Goal: Task Accomplishment & Management: Manage account settings

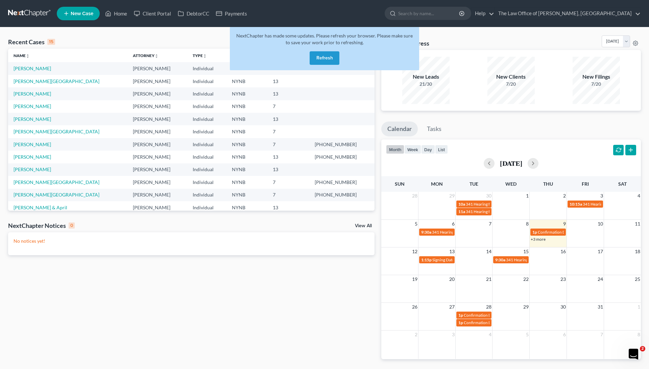
drag, startPoint x: 0, startPoint y: 0, endPoint x: 318, endPoint y: 57, distance: 322.8
click at [318, 57] on button "Refresh" at bounding box center [325, 58] width 30 height 14
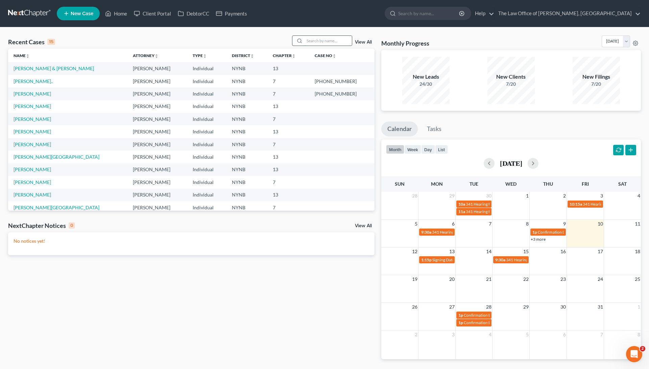
click at [320, 42] on input "search" at bounding box center [327, 41] width 47 height 10
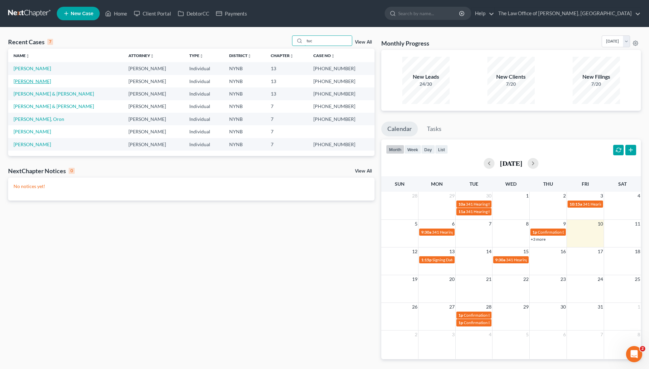
type input "tuc"
click at [41, 80] on link "[PERSON_NAME]" at bounding box center [33, 81] width 38 height 6
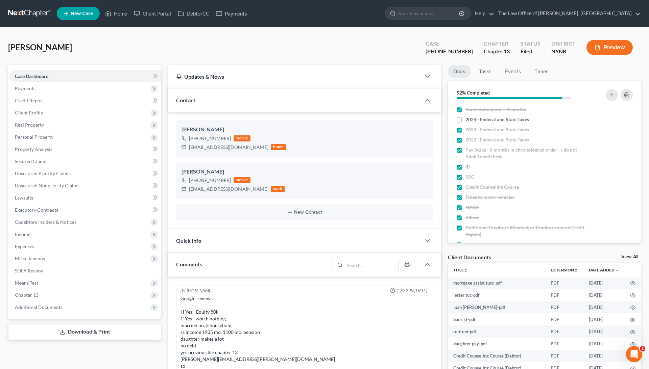
scroll to position [30, 0]
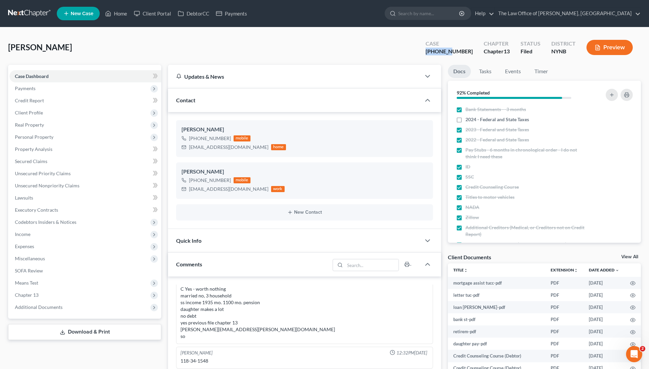
drag, startPoint x: 467, startPoint y: 51, endPoint x: 429, endPoint y: 51, distance: 38.5
click at [429, 51] on div "Tucceri, Robert Upgraded Case 25-10408-1 Chapter Chapter 13 Status Filed Distri…" at bounding box center [324, 49] width 633 height 29
copy div "25-10408"
click at [99, 135] on span "Personal Property" at bounding box center [85, 137] width 152 height 12
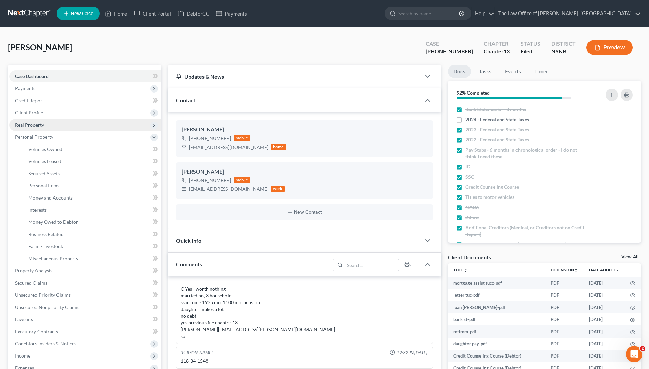
click at [72, 127] on span "Real Property" at bounding box center [85, 125] width 152 height 12
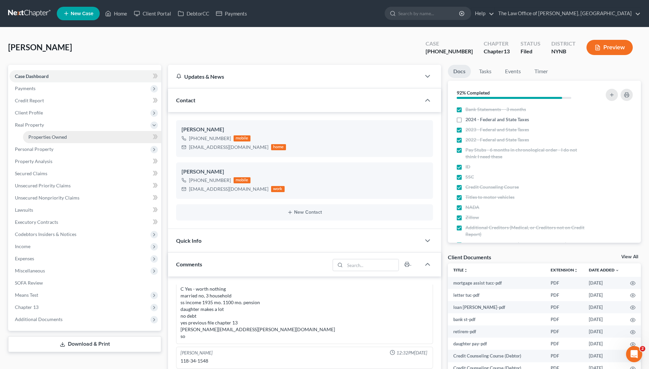
click at [69, 137] on link "Properties Owned" at bounding box center [92, 137] width 138 height 12
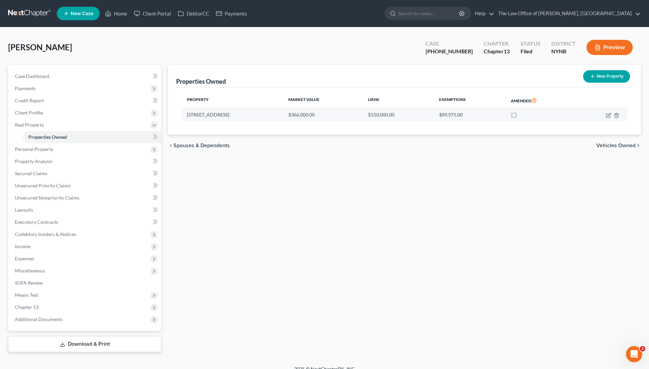
click at [223, 111] on td "817 Lishakill Rd" at bounding box center [231, 114] width 101 height 13
click at [606, 113] on icon "button" at bounding box center [608, 115] width 5 height 5
select select "35"
select select "0"
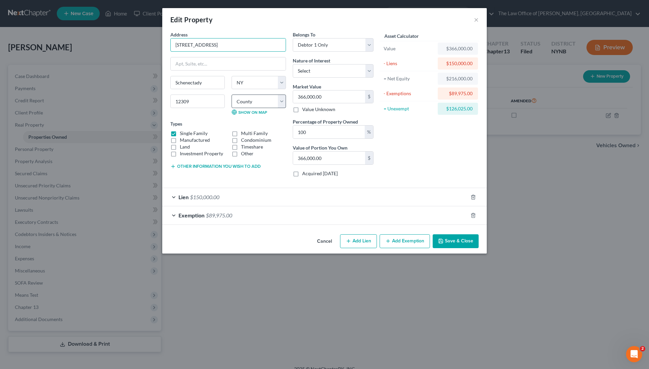
drag, startPoint x: 176, startPoint y: 45, endPoint x: 233, endPoint y: 104, distance: 82.5
click at [479, 22] on div "Edit Property ×" at bounding box center [324, 19] width 324 height 23
click at [475, 18] on button "×" at bounding box center [476, 20] width 5 height 8
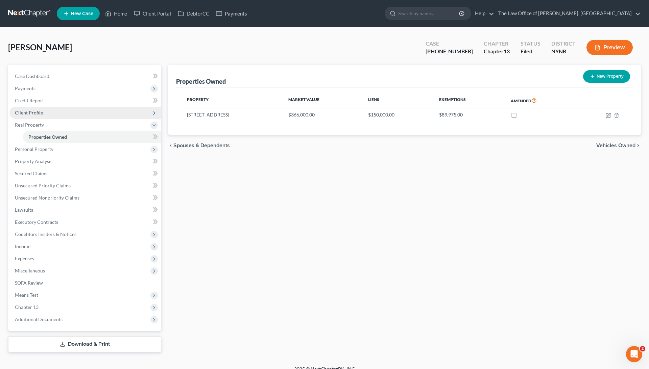
click at [57, 113] on span "Client Profile" at bounding box center [85, 113] width 152 height 12
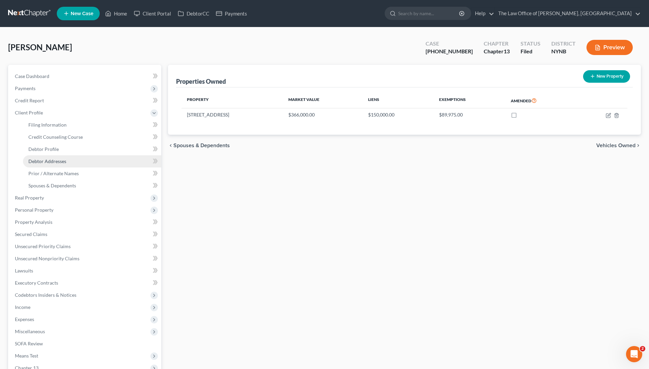
click at [68, 162] on link "Debtor Addresses" at bounding box center [92, 161] width 138 height 12
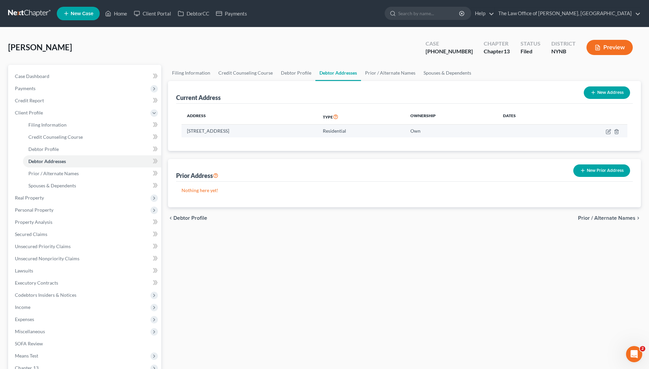
drag, startPoint x: 284, startPoint y: 129, endPoint x: 183, endPoint y: 131, distance: 101.1
click at [183, 131] on td "817 Lishakill Rd, Schenectady, NY 12309" at bounding box center [249, 131] width 136 height 13
copy td "817 Lishakill Rd, Schenectady, NY 12309"
click at [607, 129] on icon "button" at bounding box center [608, 131] width 5 height 5
select select "35"
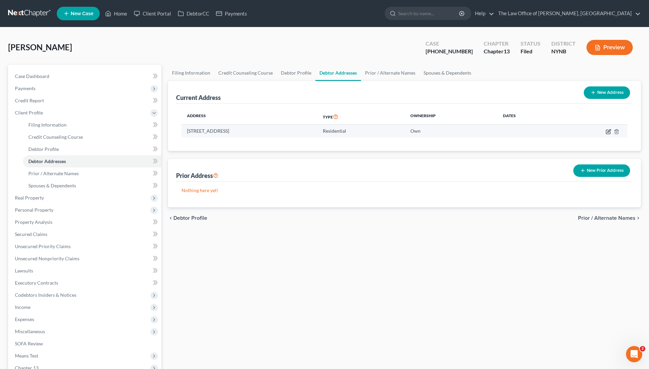
select select "45"
select select "0"
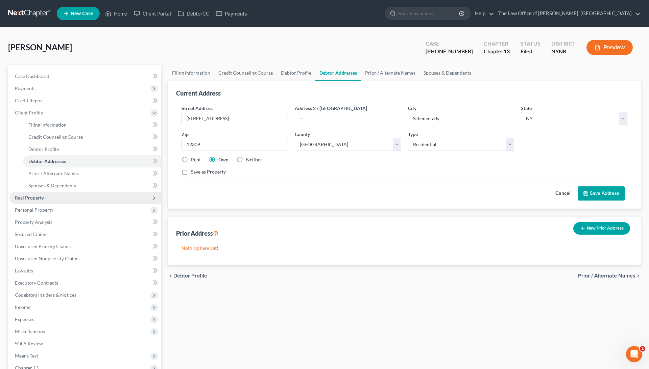
click at [54, 199] on span "Real Property" at bounding box center [85, 198] width 152 height 12
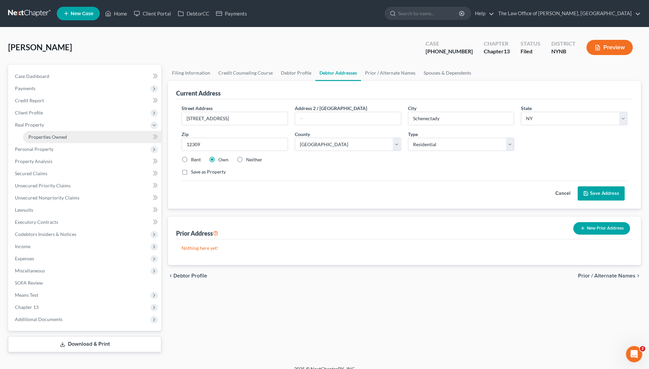
click at [78, 138] on link "Properties Owned" at bounding box center [92, 137] width 138 height 12
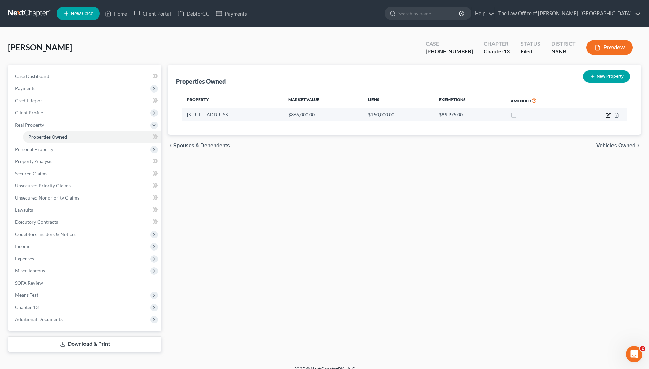
click at [609, 113] on icon "button" at bounding box center [608, 115] width 5 height 5
select select "35"
select select "45"
select select "0"
select select "22"
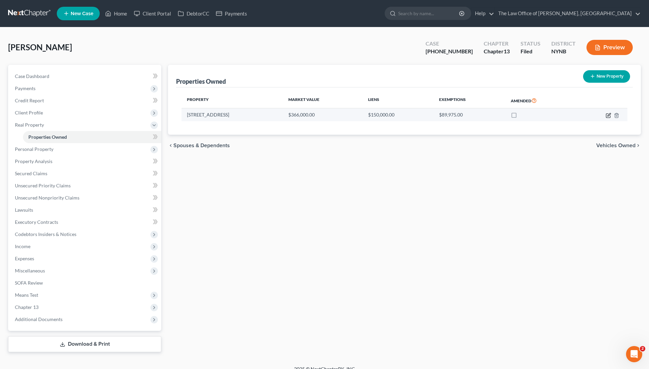
select select "0"
select select "2"
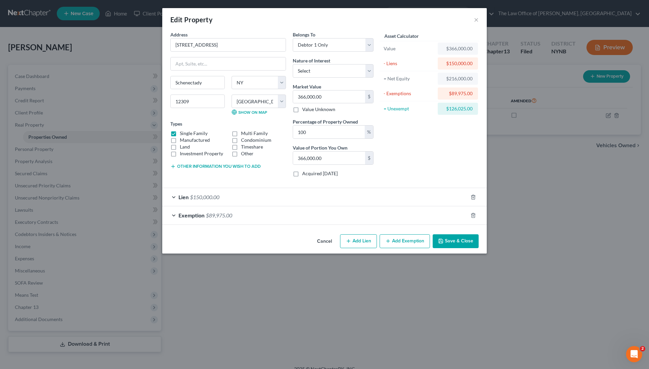
click at [241, 190] on div "Lien $150,000.00" at bounding box center [315, 197] width 306 height 18
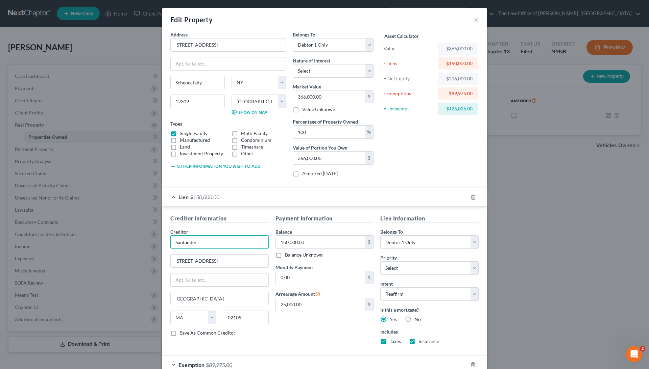
click at [215, 237] on input "Santander" at bounding box center [219, 243] width 98 height 14
click at [142, 91] on div "Edit Property × Address * 817 Lishakill Rd Schenectady State AL AK AR AZ CA CO …" at bounding box center [324, 184] width 649 height 369
click at [476, 23] on button "×" at bounding box center [476, 20] width 5 height 8
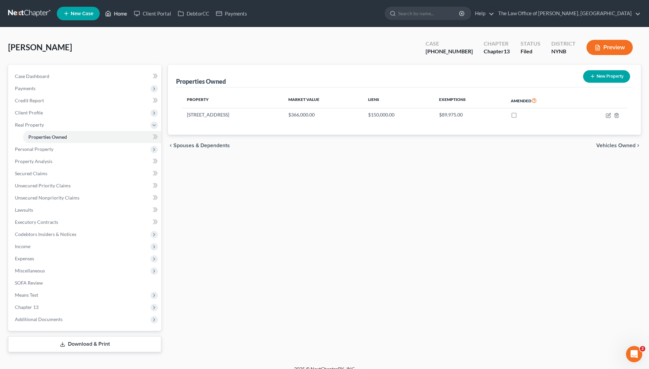
click at [115, 16] on link "Home" at bounding box center [116, 13] width 29 height 12
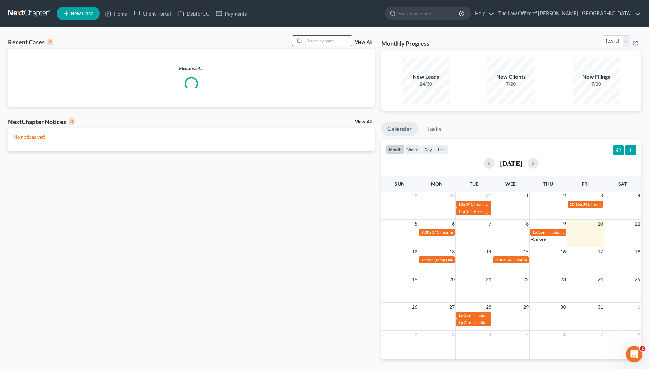
click at [336, 40] on input "search" at bounding box center [327, 41] width 47 height 10
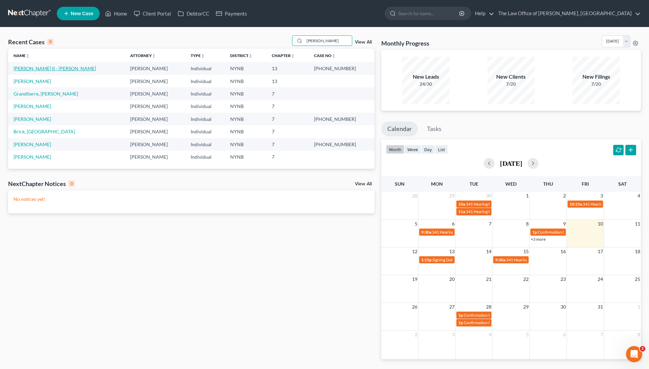
type input "jane"
click at [68, 68] on link "[PERSON_NAME] II - [PERSON_NAME]" at bounding box center [55, 69] width 82 height 6
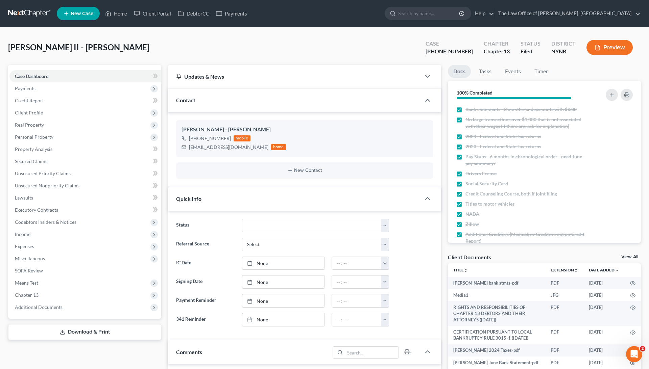
scroll to position [984, 0]
drag, startPoint x: 467, startPoint y: 50, endPoint x: 417, endPoint y: 52, distance: 50.0
click at [417, 52] on div "Delorenzo II - Martin, Jane Upgraded Case 25-10835-1 Chapter Chapter 13 Status …" at bounding box center [324, 49] width 633 height 29
copy div "25-10835"
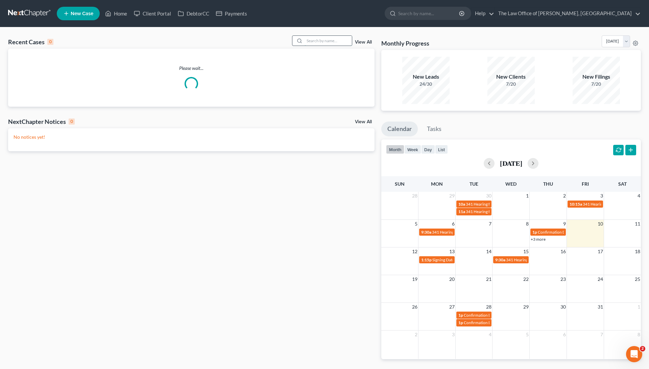
click at [313, 41] on input "search" at bounding box center [327, 41] width 47 height 10
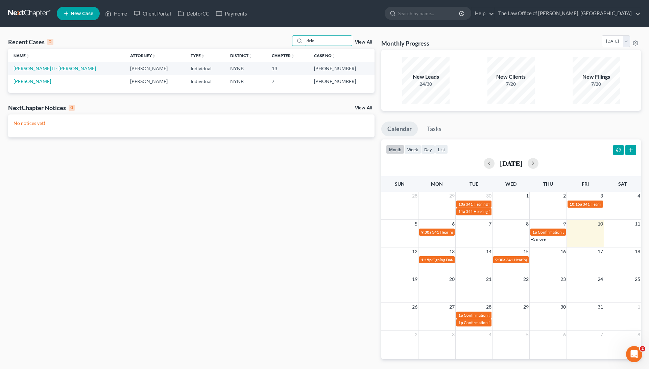
type input "delo"
click at [63, 72] on td "[PERSON_NAME] II - [PERSON_NAME]" at bounding box center [66, 68] width 117 height 13
click at [63, 68] on link "[PERSON_NAME] II - [PERSON_NAME]" at bounding box center [55, 69] width 82 height 6
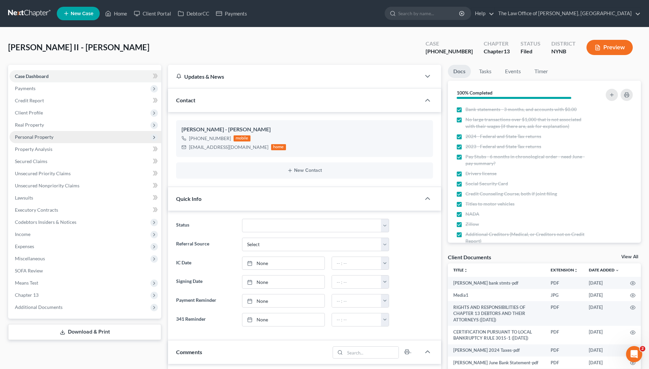
scroll to position [984, 0]
click at [52, 113] on span "Client Profile" at bounding box center [85, 113] width 152 height 12
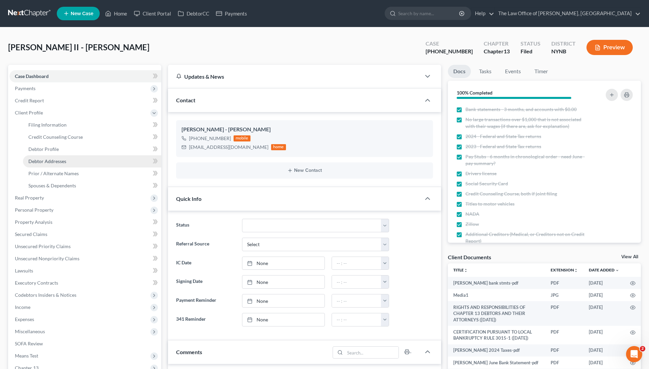
click at [53, 159] on span "Debtor Addresses" at bounding box center [47, 161] width 38 height 6
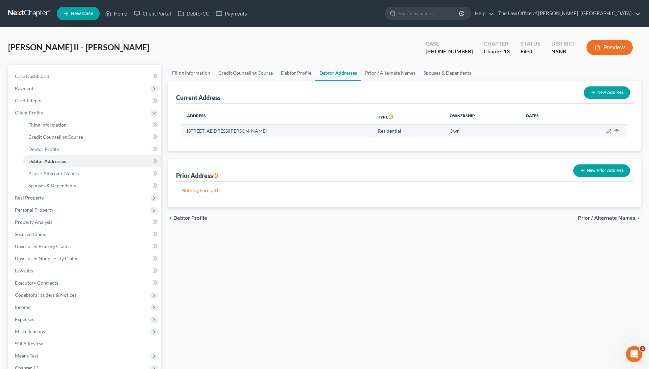
drag, startPoint x: 277, startPoint y: 133, endPoint x: 185, endPoint y: 133, distance: 92.3
click at [186, 133] on td "2759 Turner Ave., Schenectady, NY 12306" at bounding box center [276, 131] width 191 height 13
copy td "2759 Turner Ave., Schenectady, NY 12306"
click at [111, 12] on icon at bounding box center [108, 13] width 6 height 8
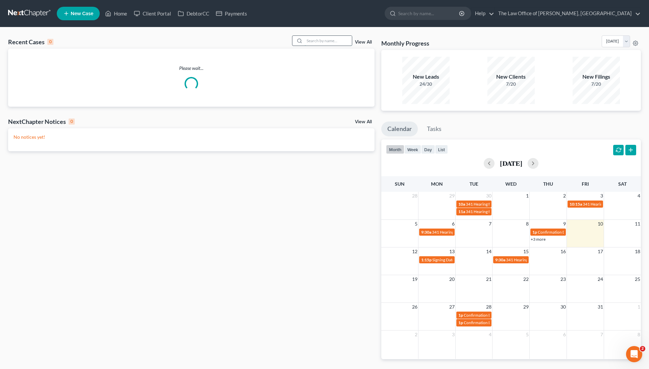
click at [304, 37] on input "search" at bounding box center [327, 41] width 47 height 10
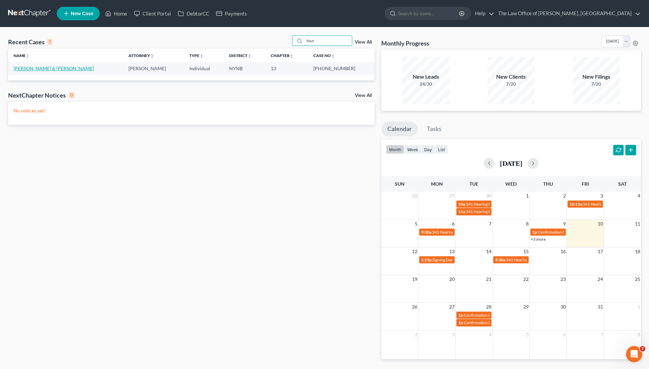
type input "four"
click at [24, 69] on link "[PERSON_NAME] & [PERSON_NAME]" at bounding box center [54, 69] width 80 height 6
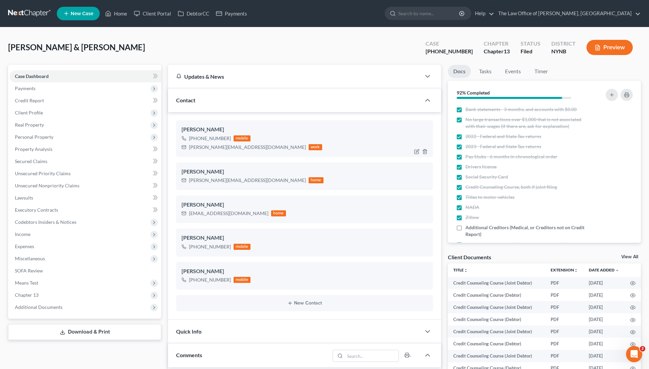
scroll to position [126, 0]
click at [217, 140] on div "[PHONE_NUMBER]" at bounding box center [210, 138] width 42 height 7
click at [217, 139] on div "[PHONE_NUMBER]" at bounding box center [210, 138] width 42 height 7
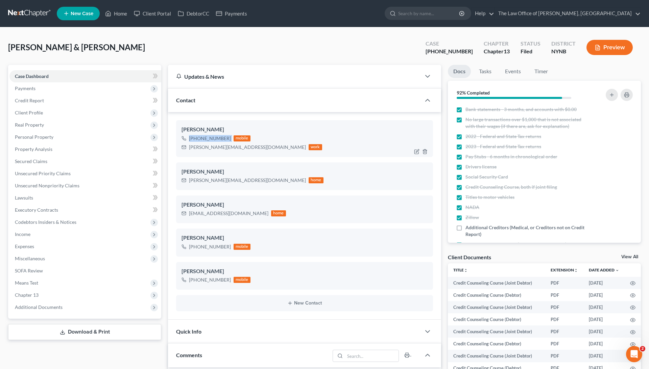
click at [217, 139] on div "[PHONE_NUMBER]" at bounding box center [210, 138] width 42 height 7
click at [203, 281] on div "[PHONE_NUMBER]" at bounding box center [210, 280] width 42 height 7
click at [203, 280] on div "[PHONE_NUMBER]" at bounding box center [210, 280] width 42 height 7
copy div "[PHONE_NUMBER]"
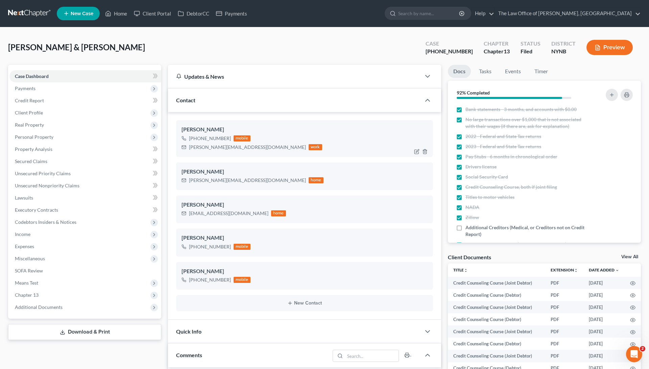
click at [221, 139] on div "[PHONE_NUMBER]" at bounding box center [210, 138] width 42 height 7
copy div "[PHONE_NUMBER]"
click at [125, 14] on link "Home" at bounding box center [116, 13] width 29 height 12
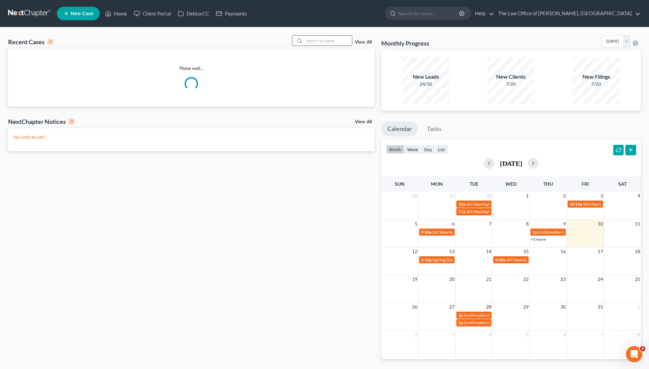
click at [314, 42] on input "search" at bounding box center [327, 41] width 47 height 10
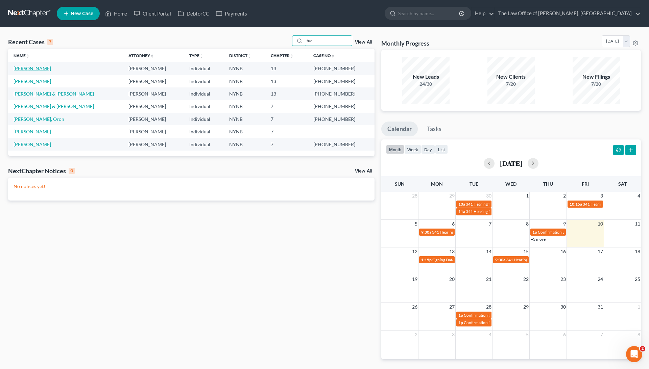
type input "tuc"
click at [25, 67] on link "[PERSON_NAME]" at bounding box center [33, 69] width 38 height 6
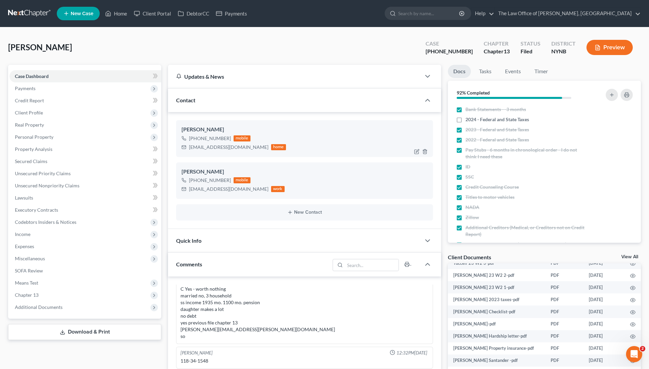
click at [197, 139] on div "+1 (518) 606-4509" at bounding box center [210, 138] width 42 height 7
copy div "+1 (518) 606-4509"
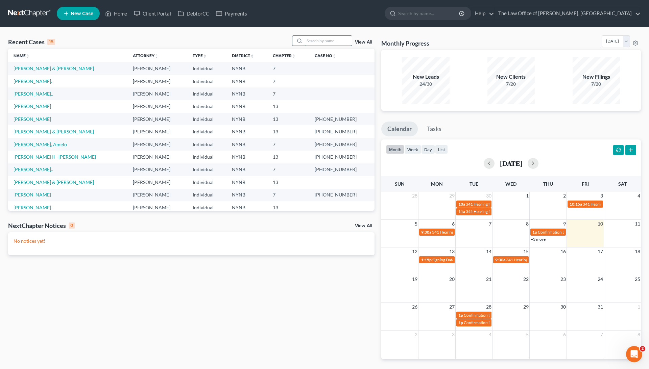
click at [319, 42] on input "search" at bounding box center [327, 41] width 47 height 10
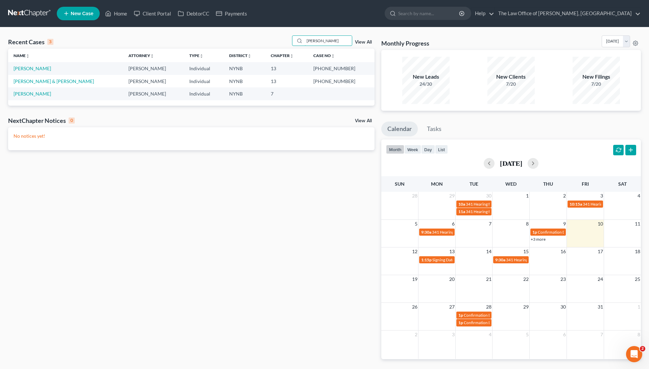
type input "houle"
drag, startPoint x: 326, startPoint y: 68, endPoint x: 348, endPoint y: 69, distance: 22.0
click at [348, 69] on td "[PHONE_NUMBER]" at bounding box center [341, 68] width 66 height 13
copy td "25-10440"
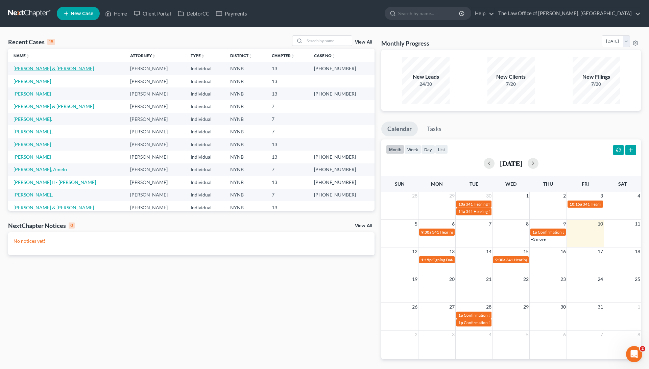
click at [45, 68] on link "[PERSON_NAME] & [PERSON_NAME]" at bounding box center [54, 69] width 80 height 6
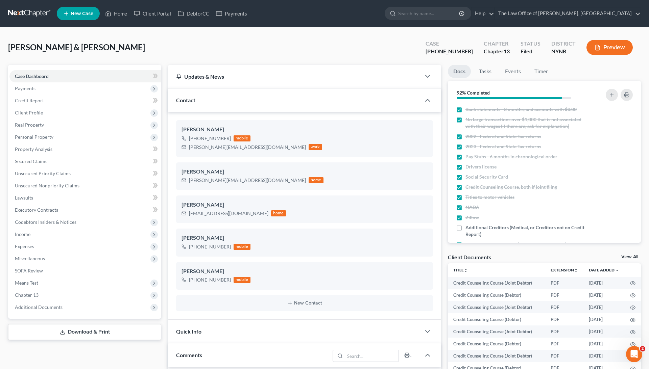
scroll to position [126, 0]
drag, startPoint x: 467, startPoint y: 50, endPoint x: 439, endPoint y: 50, distance: 27.7
click at [439, 50] on div "Case [PHONE_NUMBER]" at bounding box center [449, 48] width 58 height 20
copy div "25-10394"
click at [79, 113] on span "Client Profile" at bounding box center [85, 113] width 152 height 12
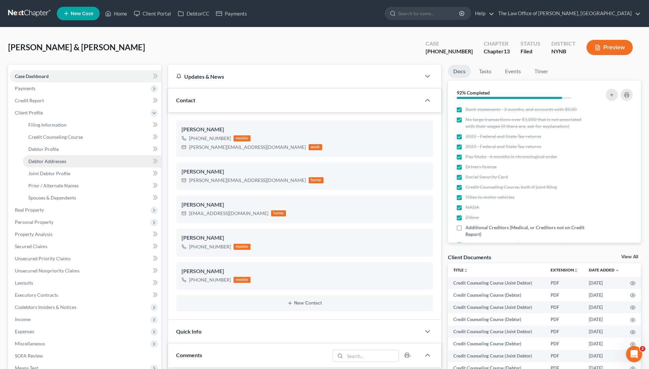
click at [55, 162] on span "Debtor Addresses" at bounding box center [47, 161] width 38 height 6
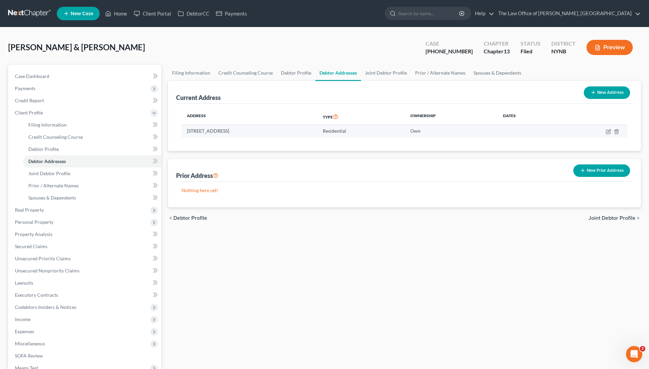
drag, startPoint x: 294, startPoint y: 128, endPoint x: 182, endPoint y: 133, distance: 111.6
click at [182, 133] on td "[STREET_ADDRESS]" at bounding box center [249, 131] width 136 height 13
copy td "[STREET_ADDRESS]"
click at [402, 161] on div "Prior Address New Prior Address" at bounding box center [404, 170] width 457 height 23
click at [611, 131] on td at bounding box center [592, 131] width 69 height 13
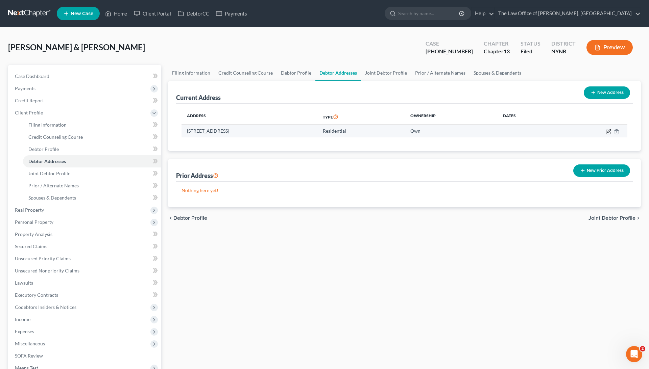
click at [609, 131] on icon "button" at bounding box center [608, 131] width 5 height 5
select select "35"
select select "0"
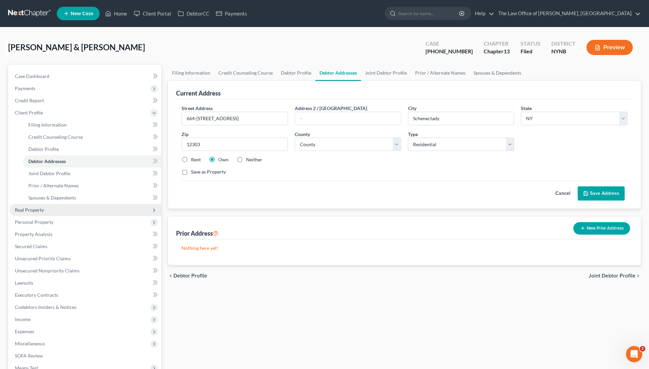
click at [47, 213] on span "Real Property" at bounding box center [85, 210] width 152 height 12
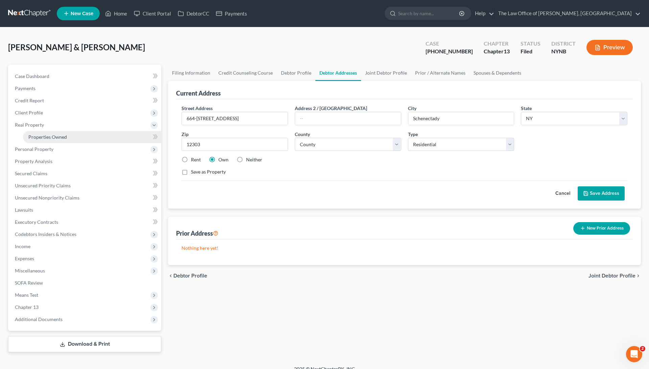
click at [87, 139] on link "Properties Owned" at bounding box center [92, 137] width 138 height 12
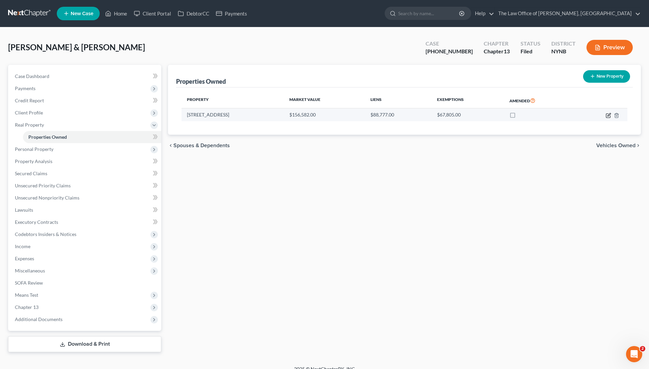
click at [609, 115] on icon "button" at bounding box center [608, 115] width 5 height 5
select select "35"
select select "2"
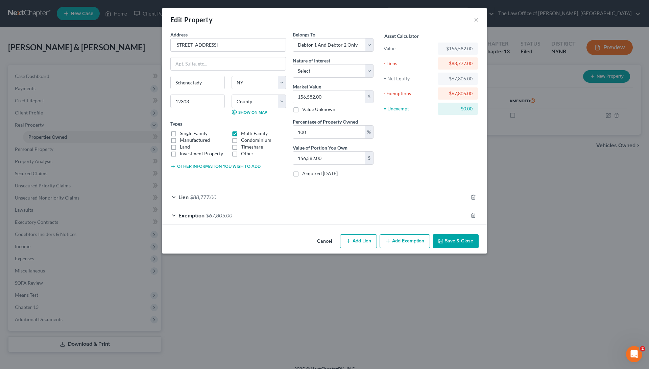
click at [260, 196] on div "Lien $88,777.00" at bounding box center [315, 197] width 306 height 18
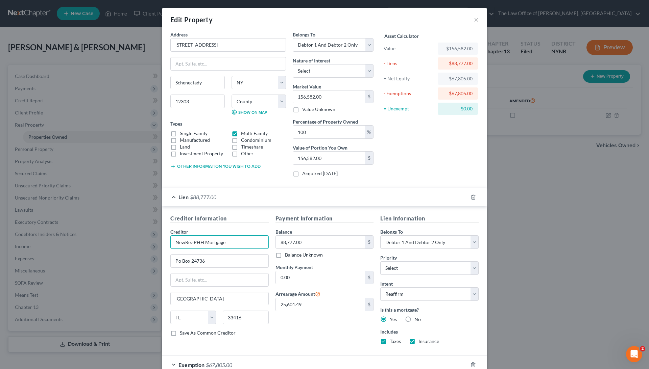
click at [213, 240] on input "NewRez PHH Mortgage" at bounding box center [219, 243] width 98 height 14
click at [203, 260] on input "Po Box 24736" at bounding box center [220, 261] width 98 height 13
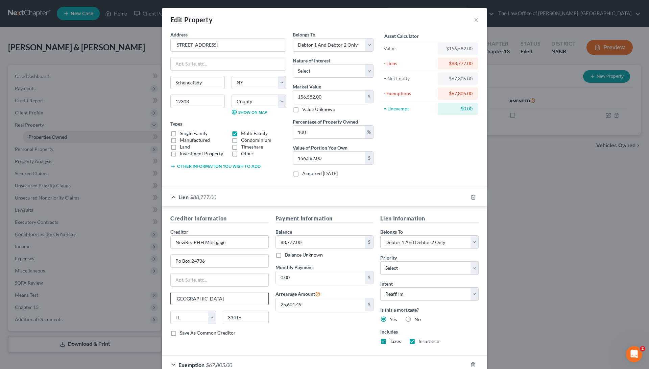
click at [200, 295] on input "[GEOGRAPHIC_DATA]" at bounding box center [220, 299] width 98 height 13
